Goal: Information Seeking & Learning: Check status

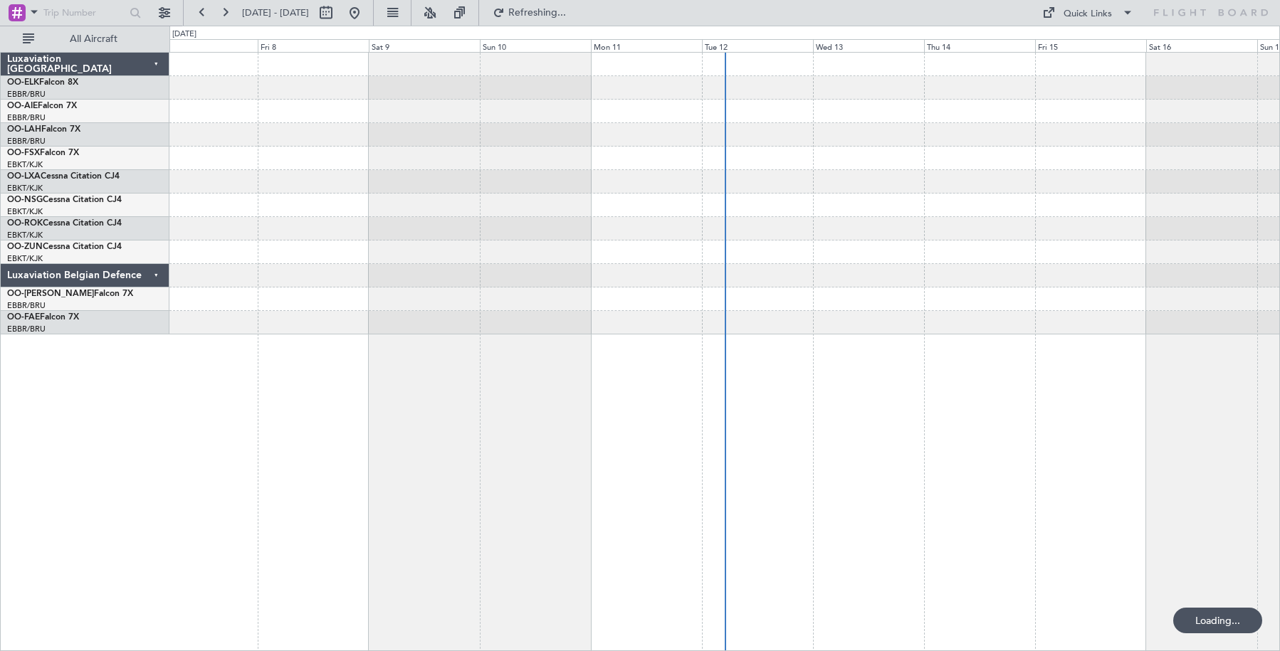
click at [156, 274] on div "Luxaviation Belgian Defence" at bounding box center [85, 275] width 169 height 23
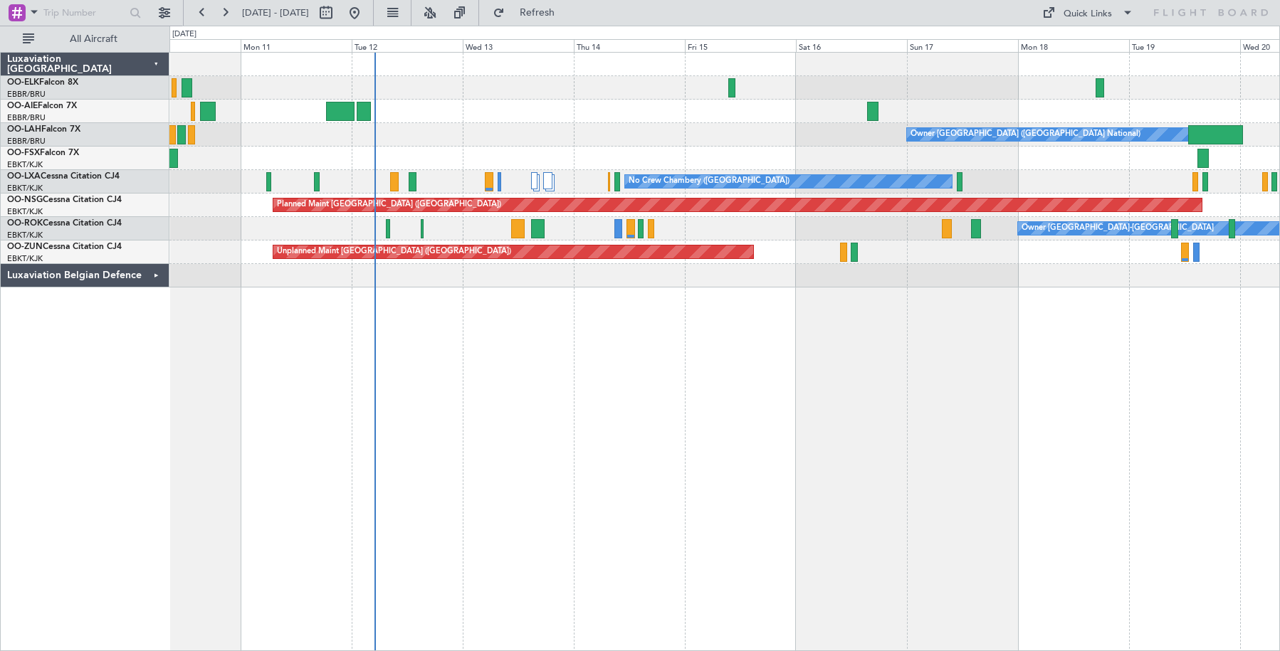
click at [469, 230] on div "Owner [GEOGRAPHIC_DATA]-[GEOGRAPHIC_DATA]" at bounding box center [724, 228] width 1110 height 23
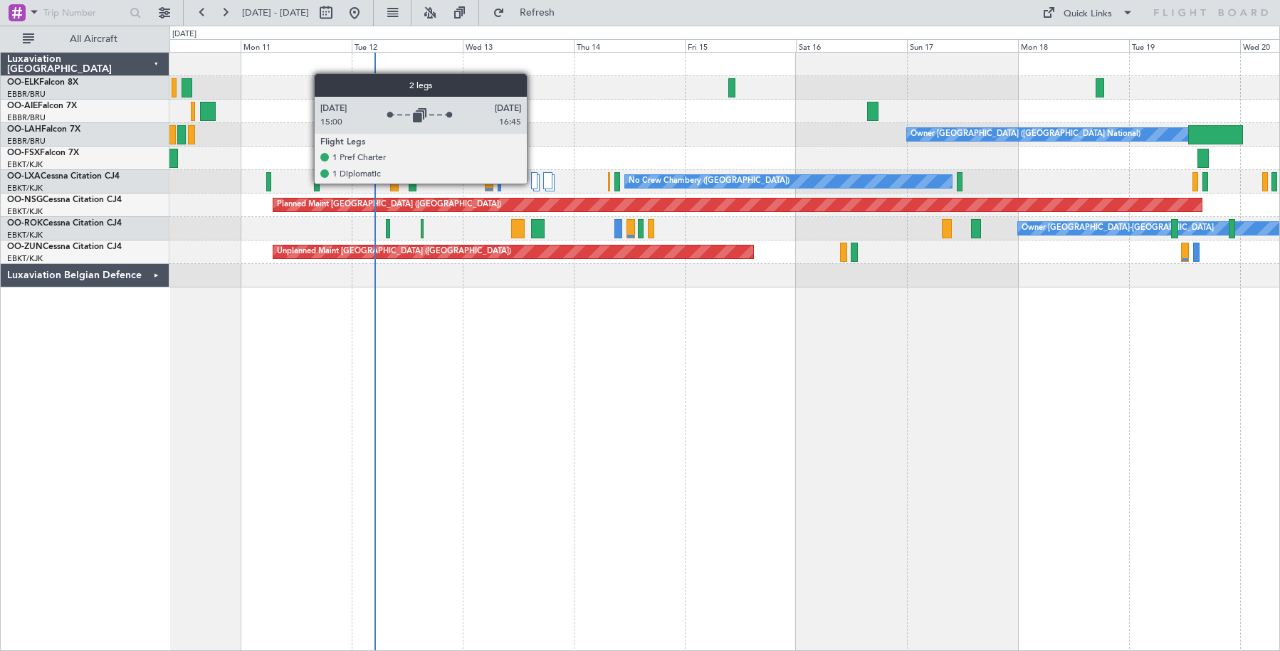
click at [533, 183] on div at bounding box center [534, 180] width 6 height 17
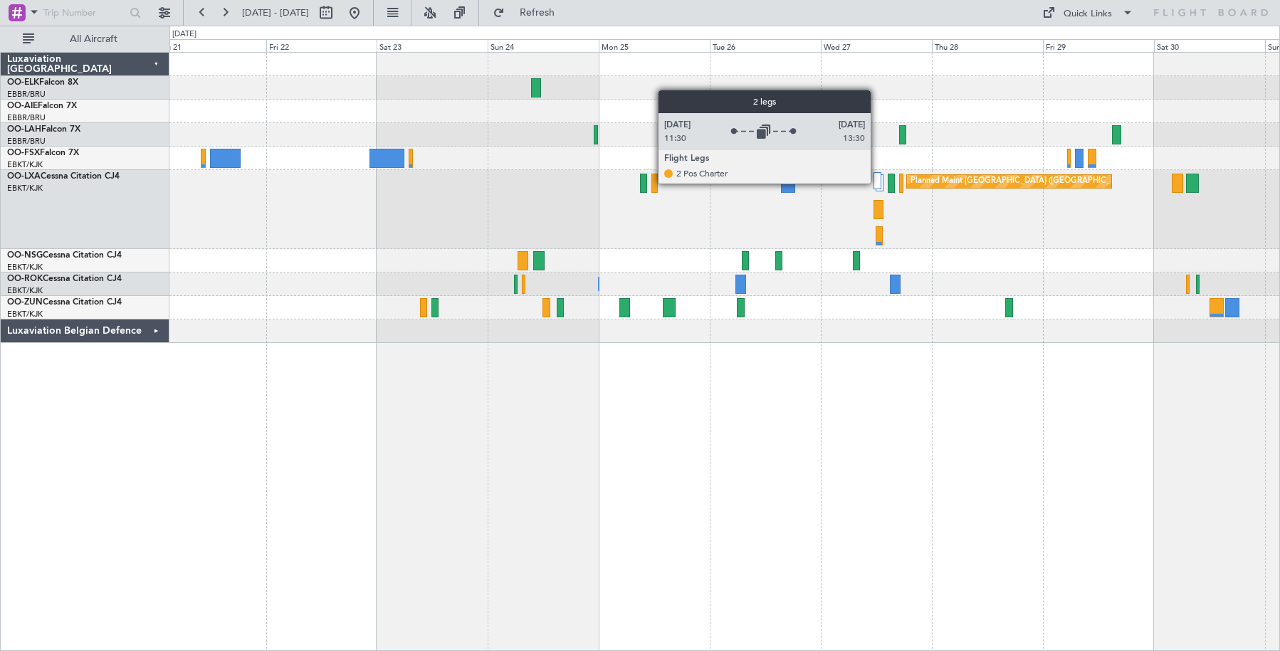
click at [877, 183] on div at bounding box center [877, 180] width 7 height 17
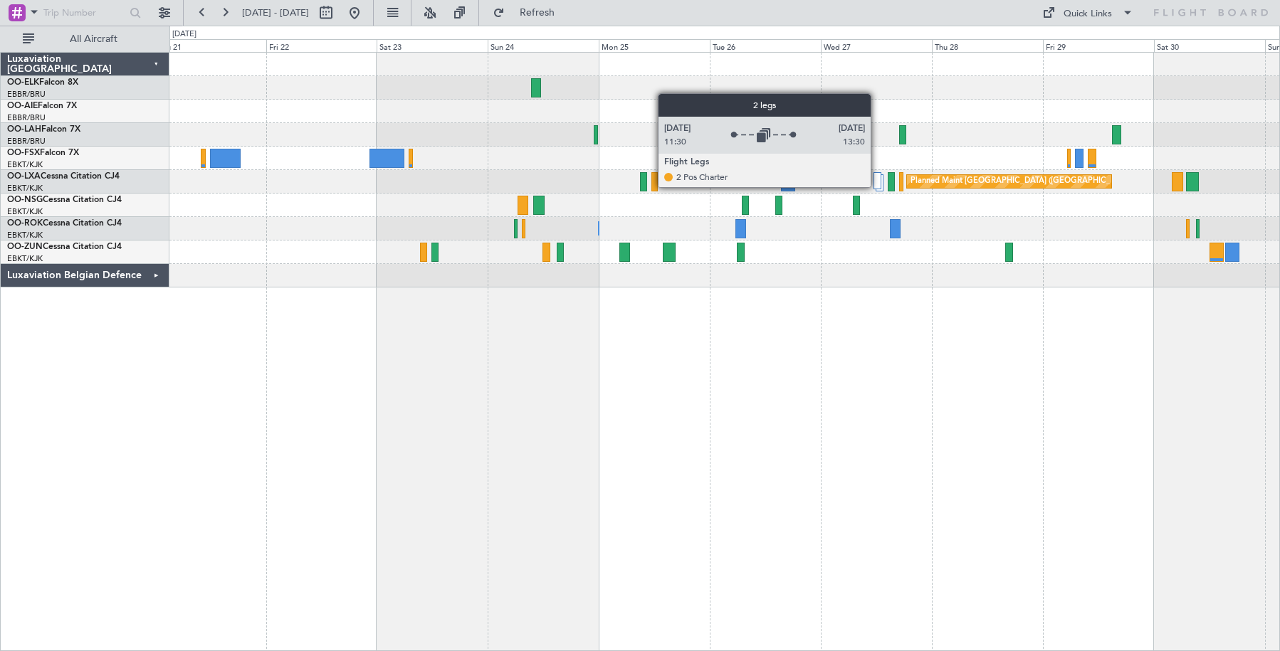
click at [877, 186] on div at bounding box center [877, 180] width 7 height 17
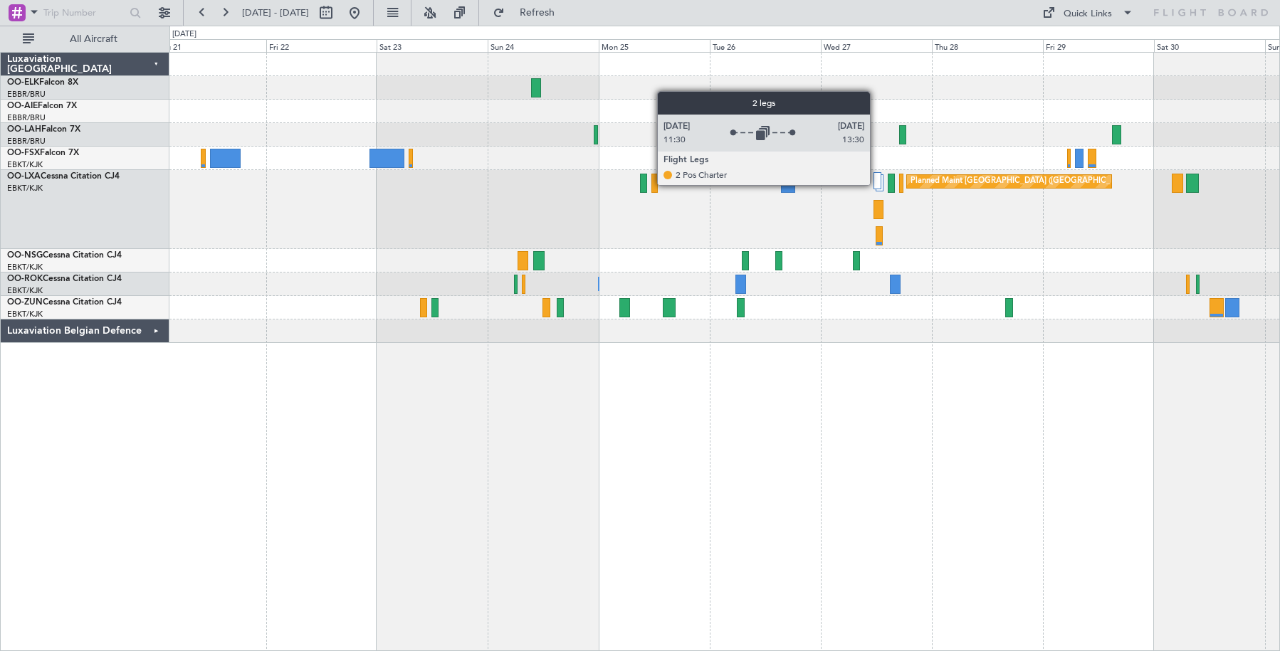
click at [876, 184] on div at bounding box center [877, 180] width 7 height 17
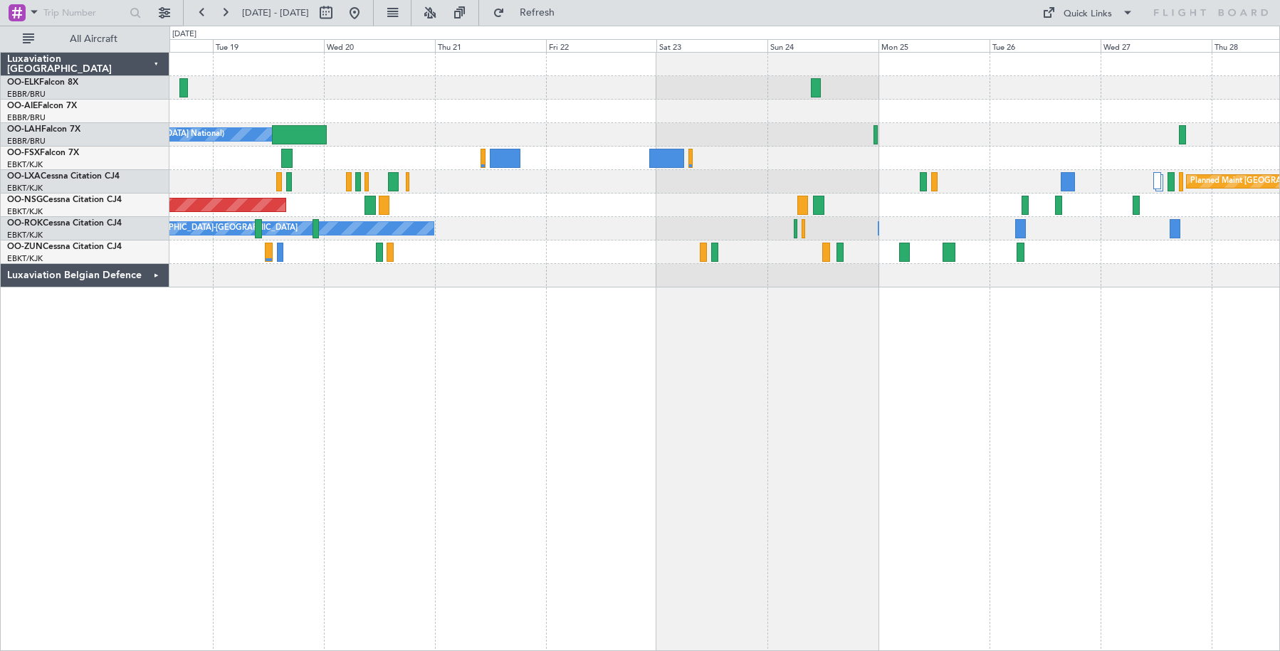
click at [1045, 225] on div "Owner [GEOGRAPHIC_DATA]-[GEOGRAPHIC_DATA] Owner [GEOGRAPHIC_DATA]-[GEOGRAPHIC_D…" at bounding box center [724, 228] width 1110 height 23
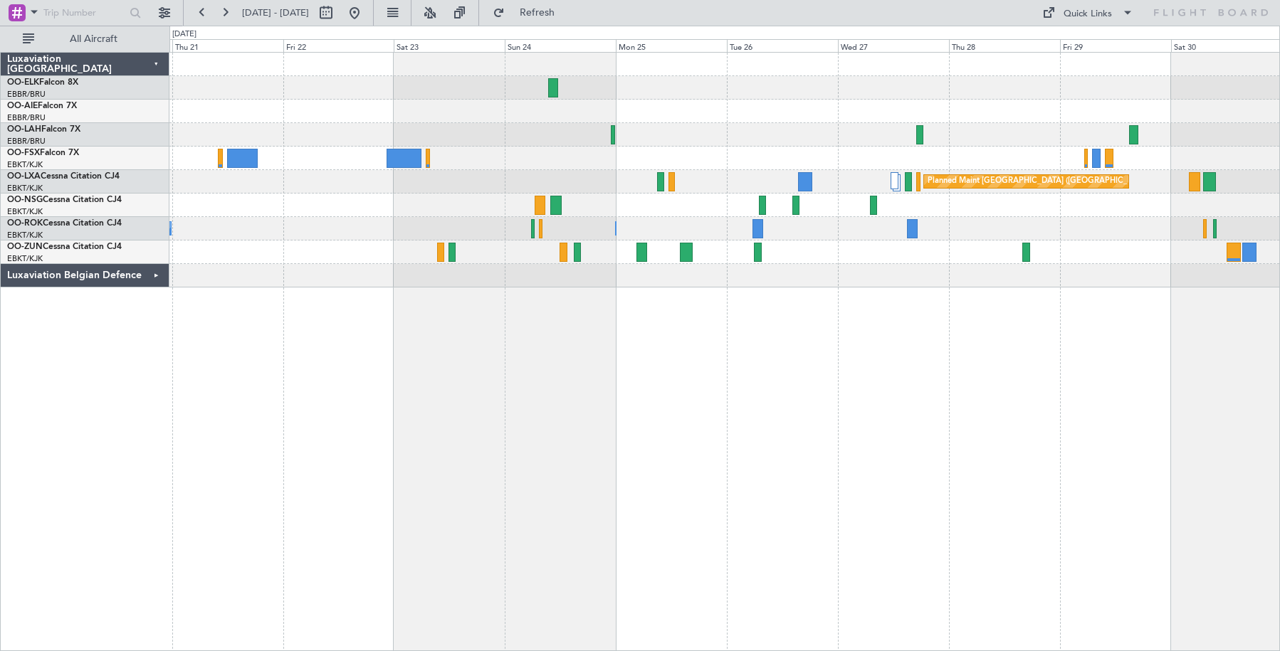
click at [534, 216] on div "Planned Maint [GEOGRAPHIC_DATA] ([GEOGRAPHIC_DATA])" at bounding box center [724, 205] width 1110 height 23
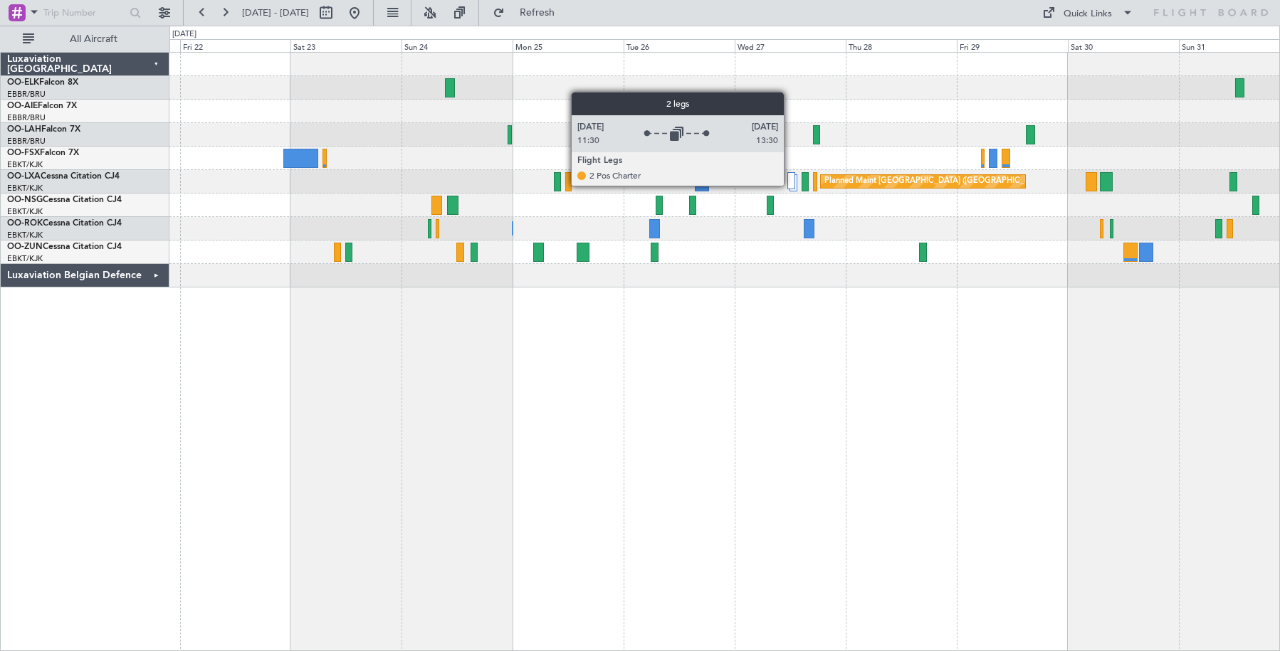
click at [790, 185] on div at bounding box center [790, 180] width 7 height 17
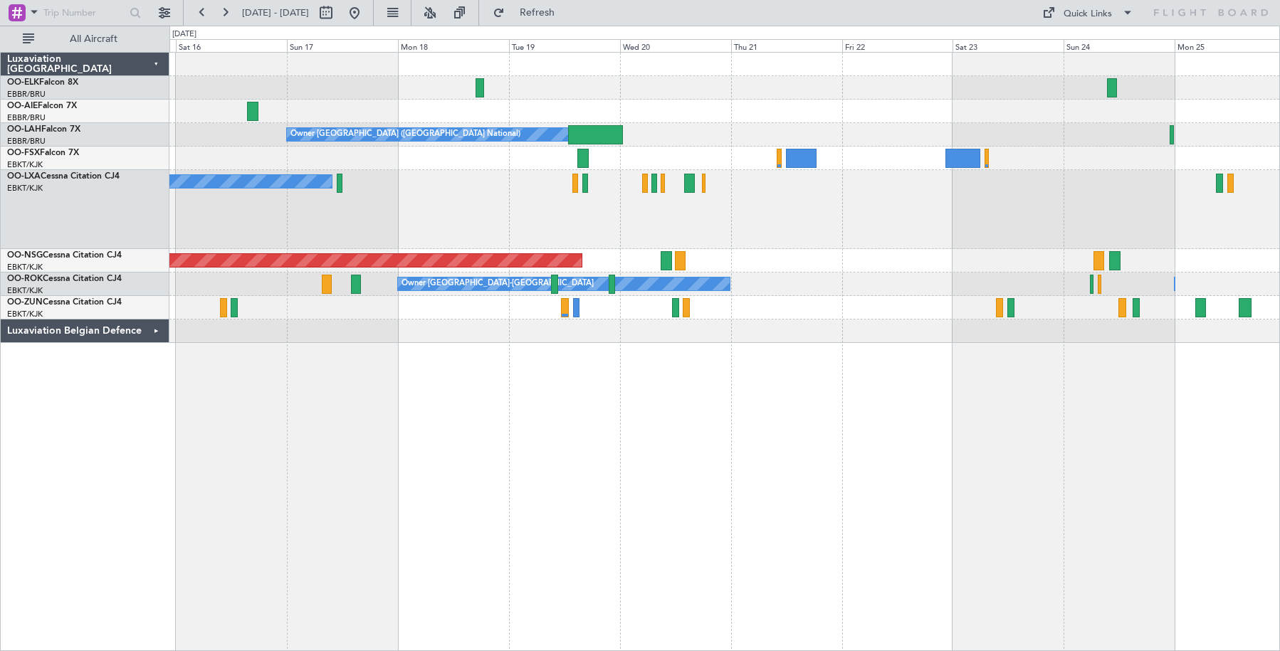
click at [1213, 246] on div "No Crew Chambery ([GEOGRAPHIC_DATA]) Planned Maint [GEOGRAPHIC_DATA] ([GEOGRAPH…" at bounding box center [724, 209] width 1110 height 79
